Goal: Task Accomplishment & Management: Manage account settings

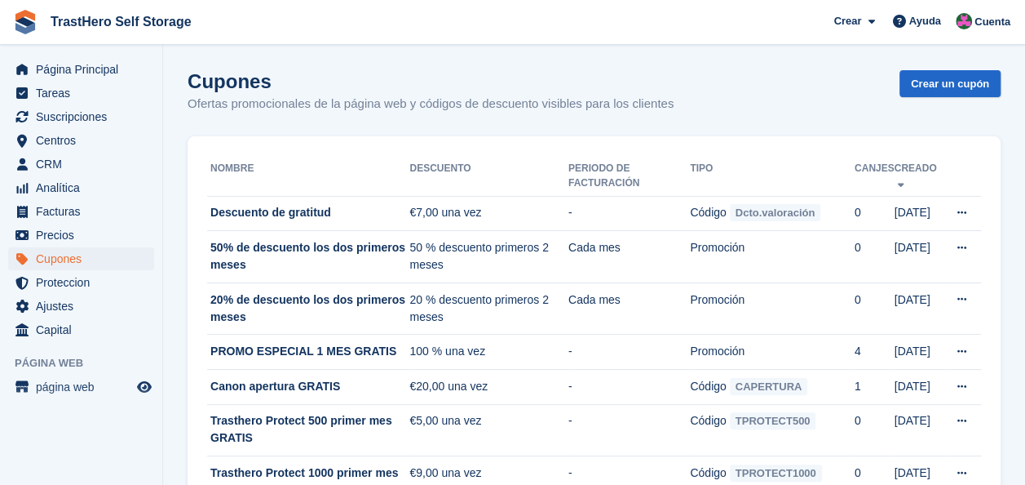
click at [662, 68] on section "Cupón creado exitosamente Cupones Ofertas promocionales de la página web y códi…" at bounding box center [594, 355] width 862 height 710
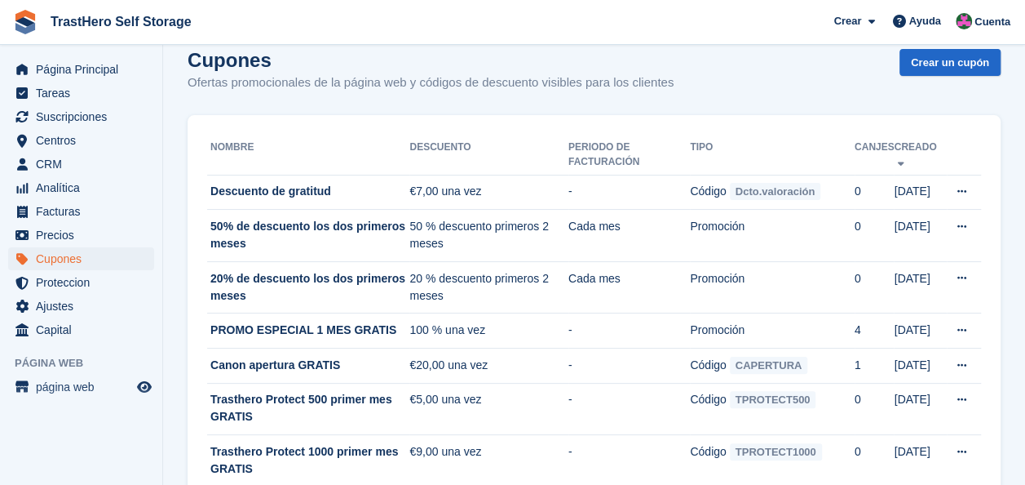
scroll to position [11, 0]
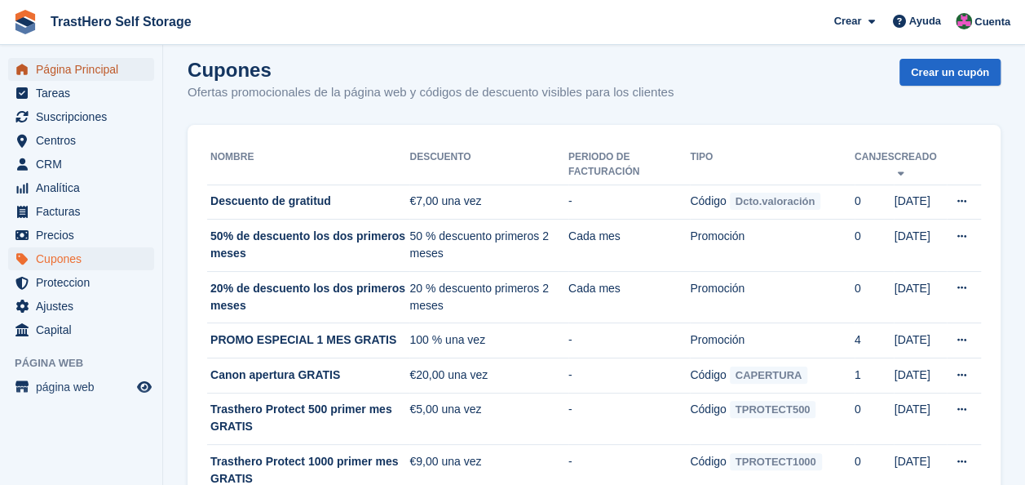
click at [69, 77] on span "Página Principal" at bounding box center [85, 69] width 98 height 23
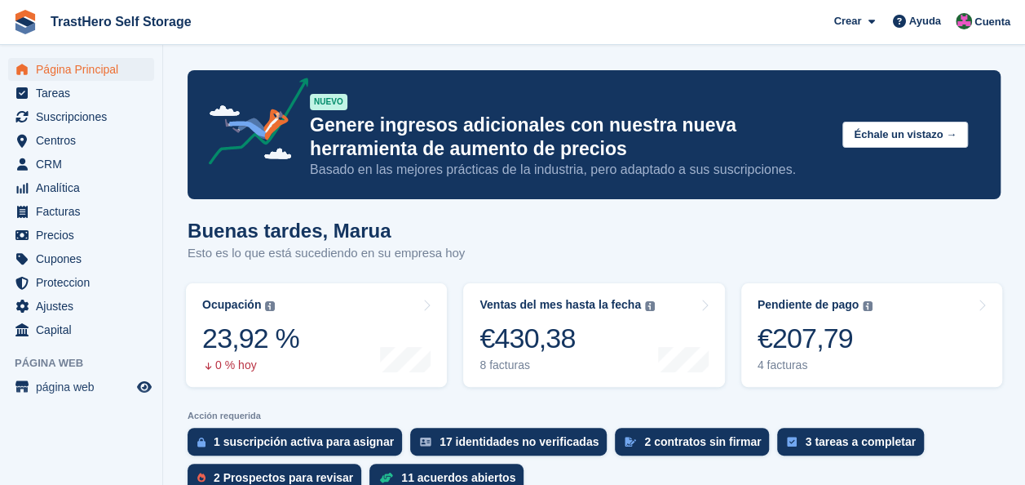
drag, startPoint x: 461, startPoint y: 259, endPoint x: 488, endPoint y: 259, distance: 26.9
click at [488, 259] on div "Buenas tardes, Marua Esto es lo que está sucediendo en su empresa hoy" at bounding box center [594, 250] width 813 height 63
